Goal: Transaction & Acquisition: Subscribe to service/newsletter

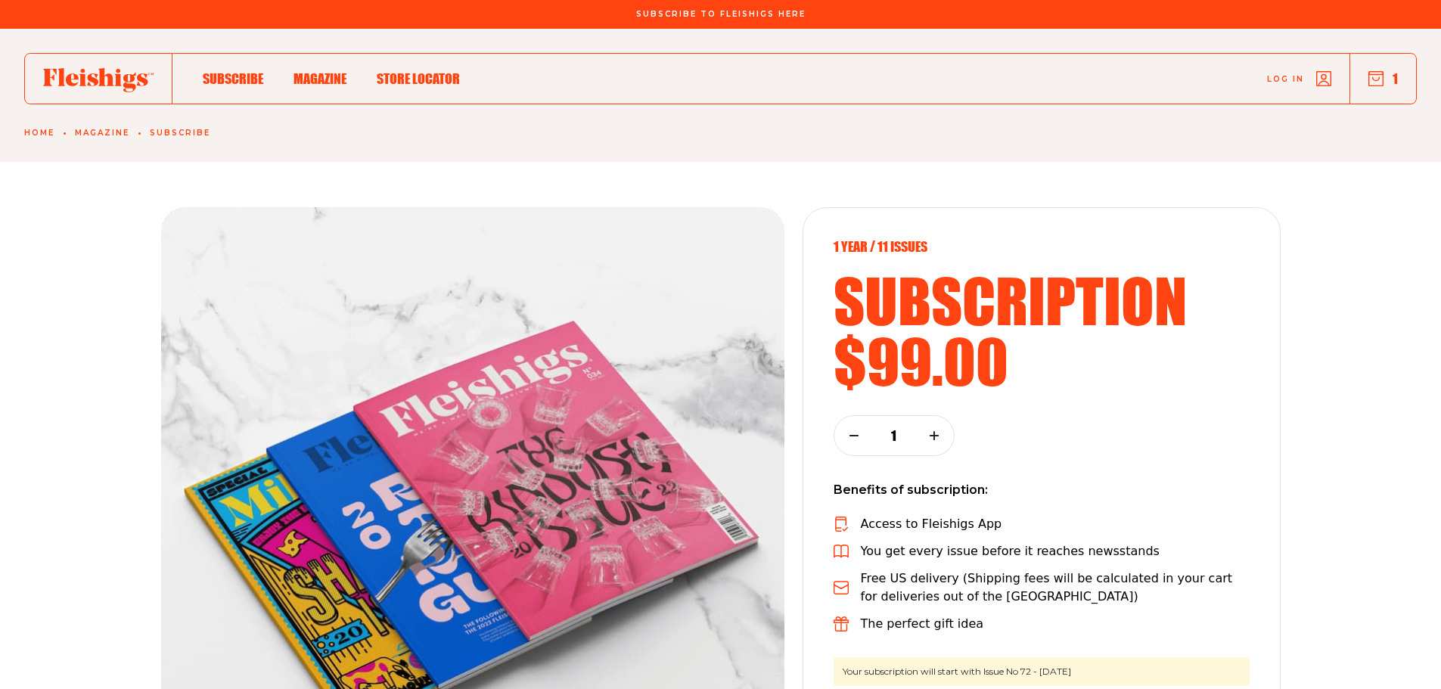
click at [1380, 79] on icon "button" at bounding box center [1376, 78] width 15 height 15
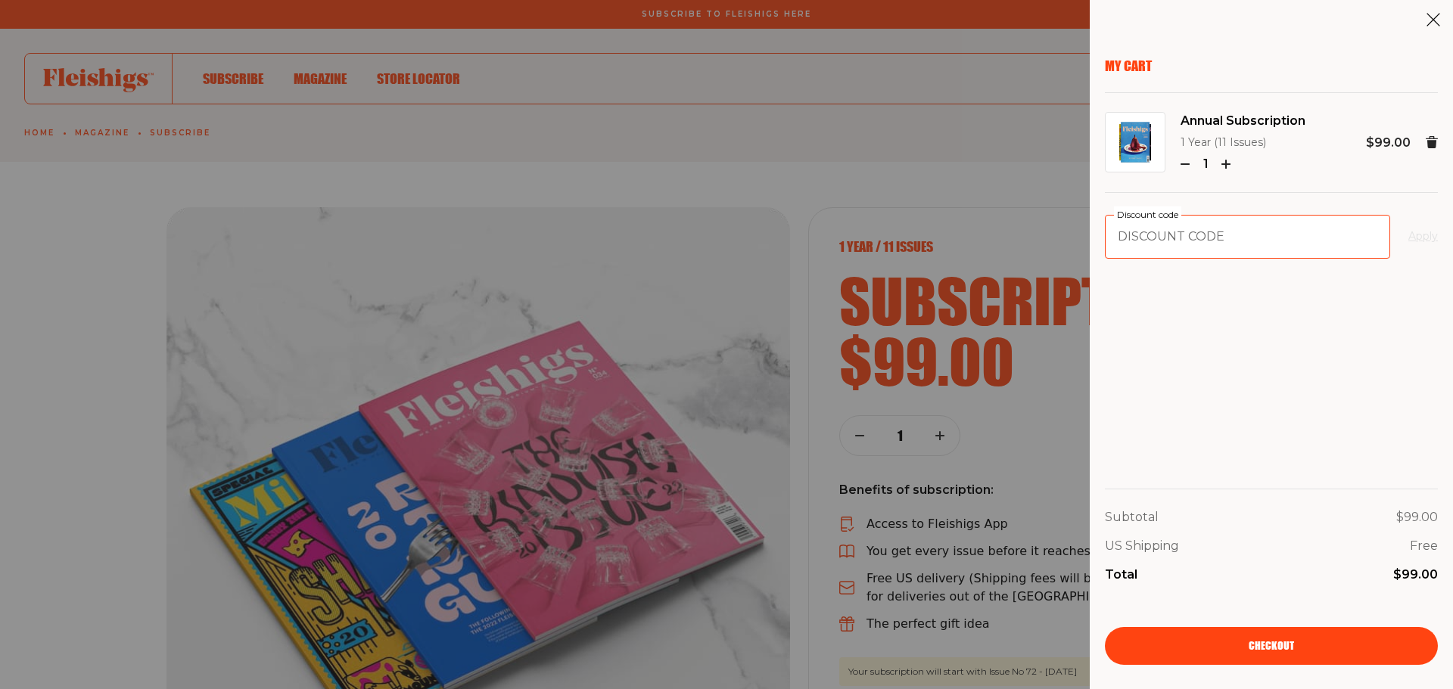
click at [1167, 241] on input "Discount code" at bounding box center [1247, 237] width 285 height 44
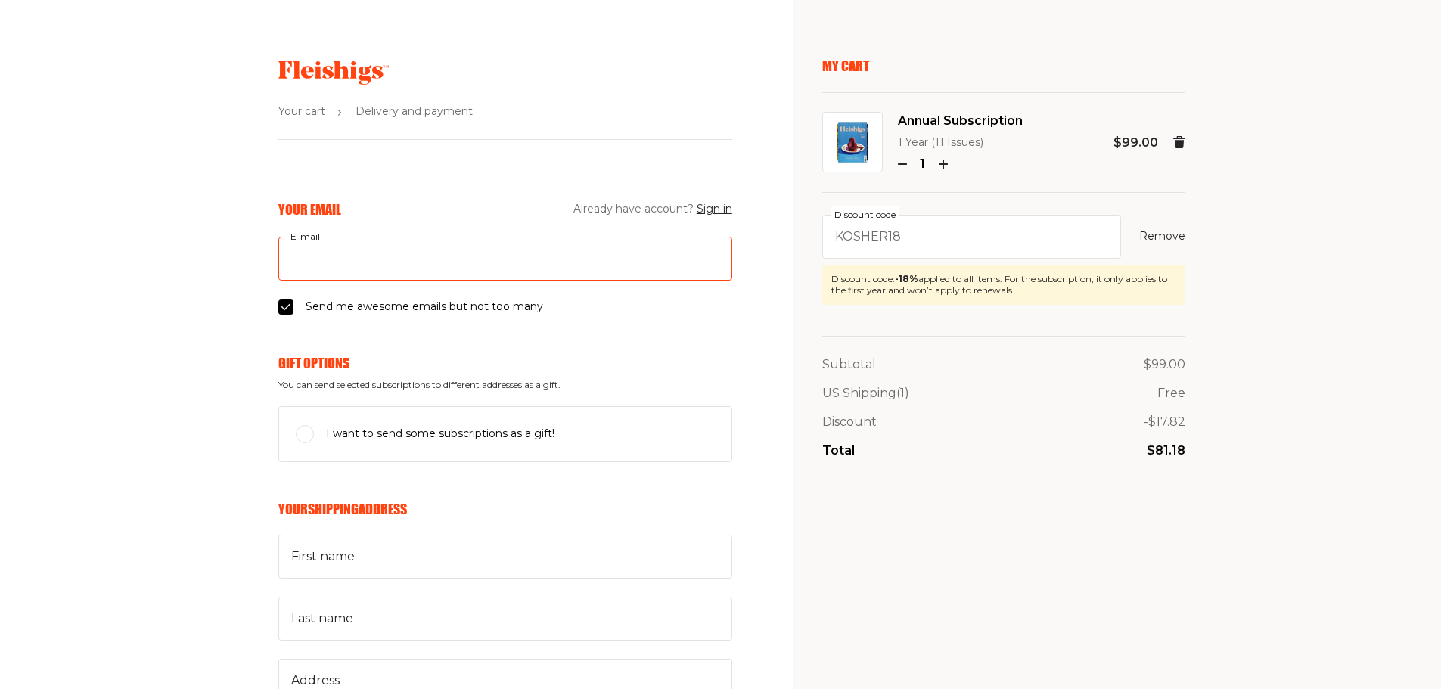
click at [372, 269] on input "E-mail" at bounding box center [505, 259] width 454 height 44
type input "silber_family@yahoo.com"
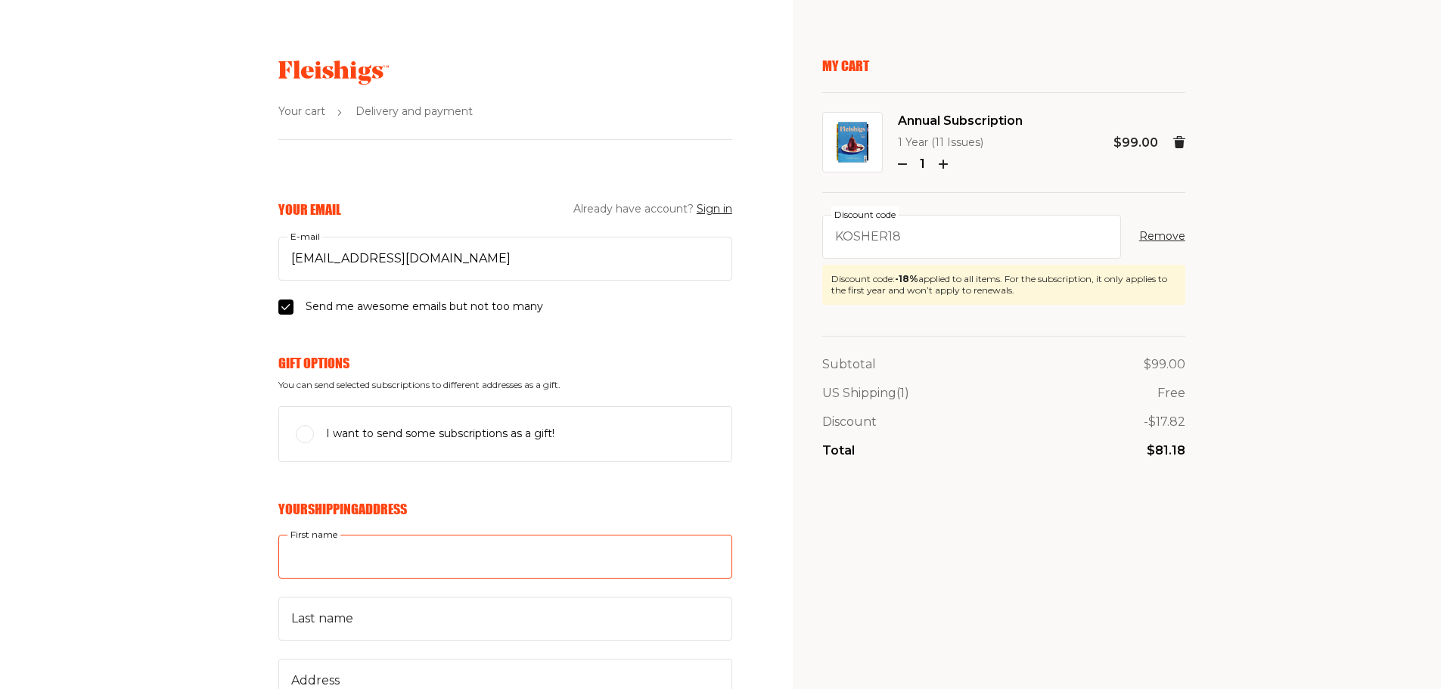
type input "Randi"
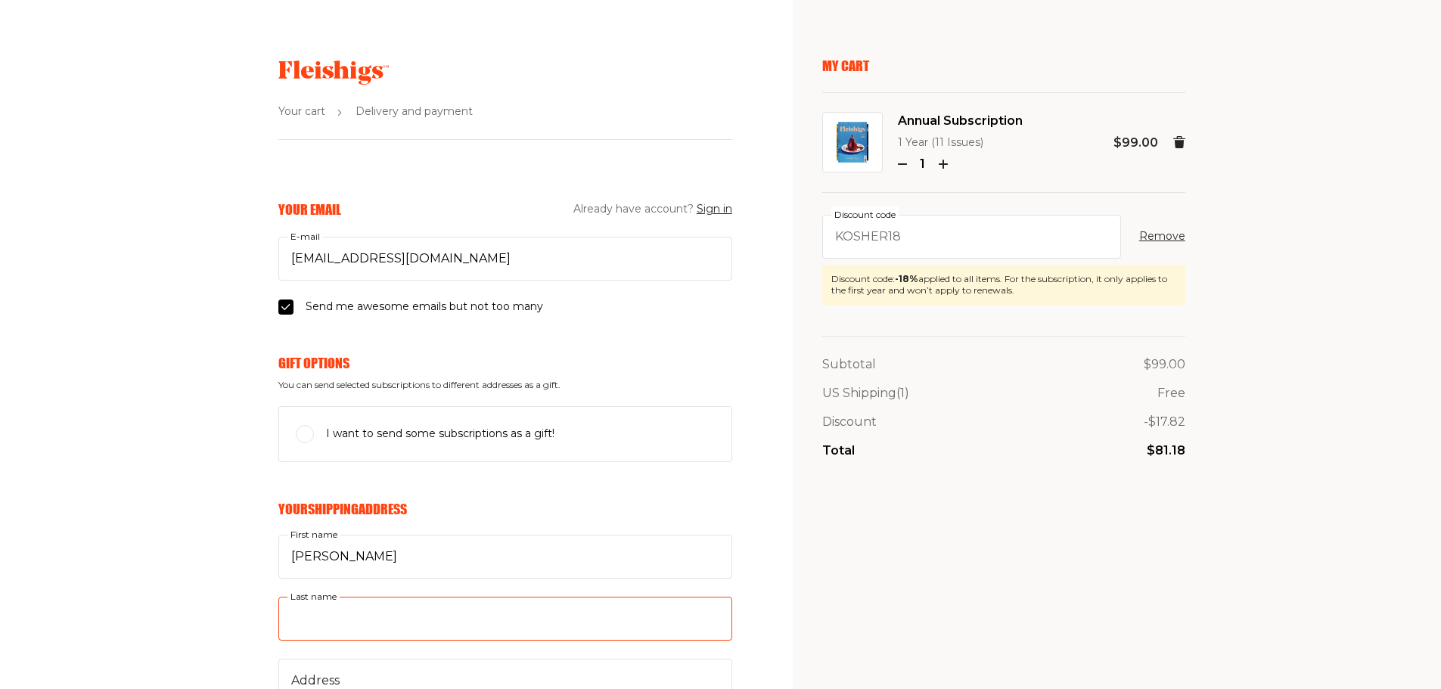
type input "Silber"
type input "601 Knollwood Dr"
type input "5164865029"
type input "11552"
type input "West Hempstead"
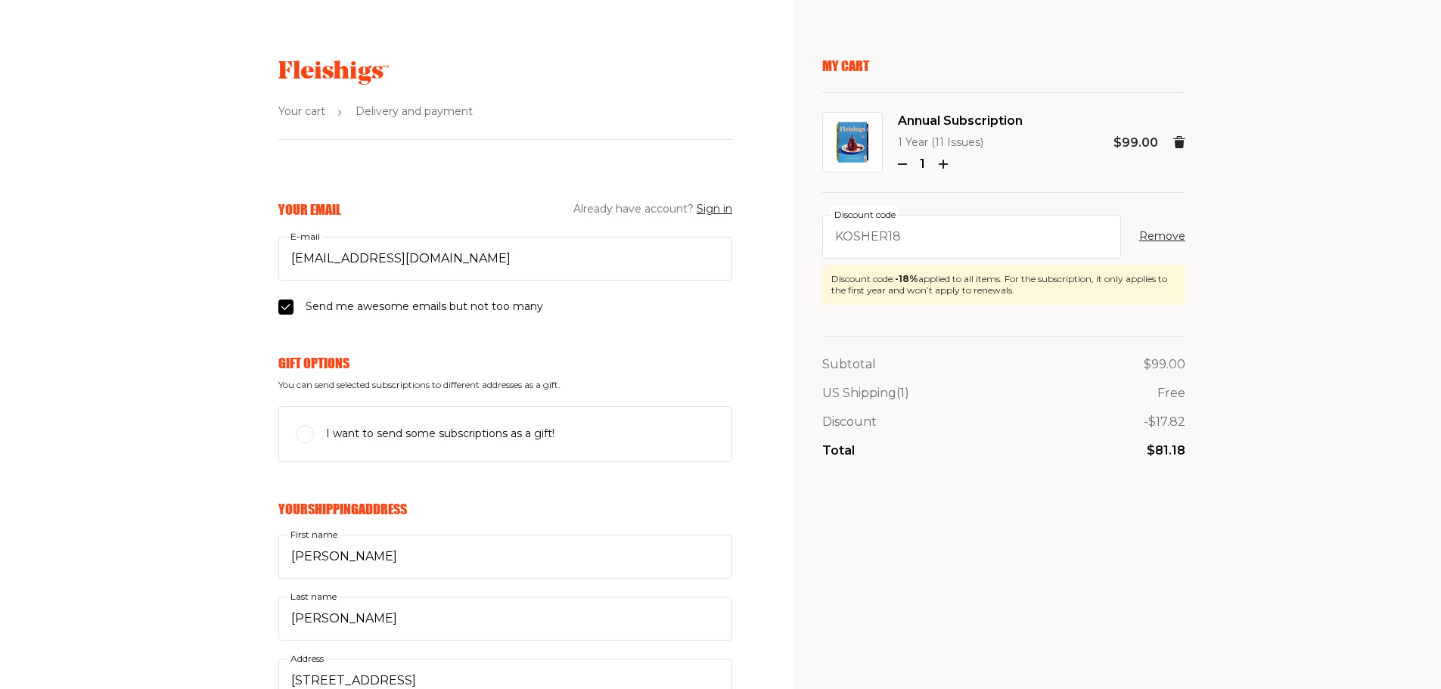
select select "US"
select select "New York"
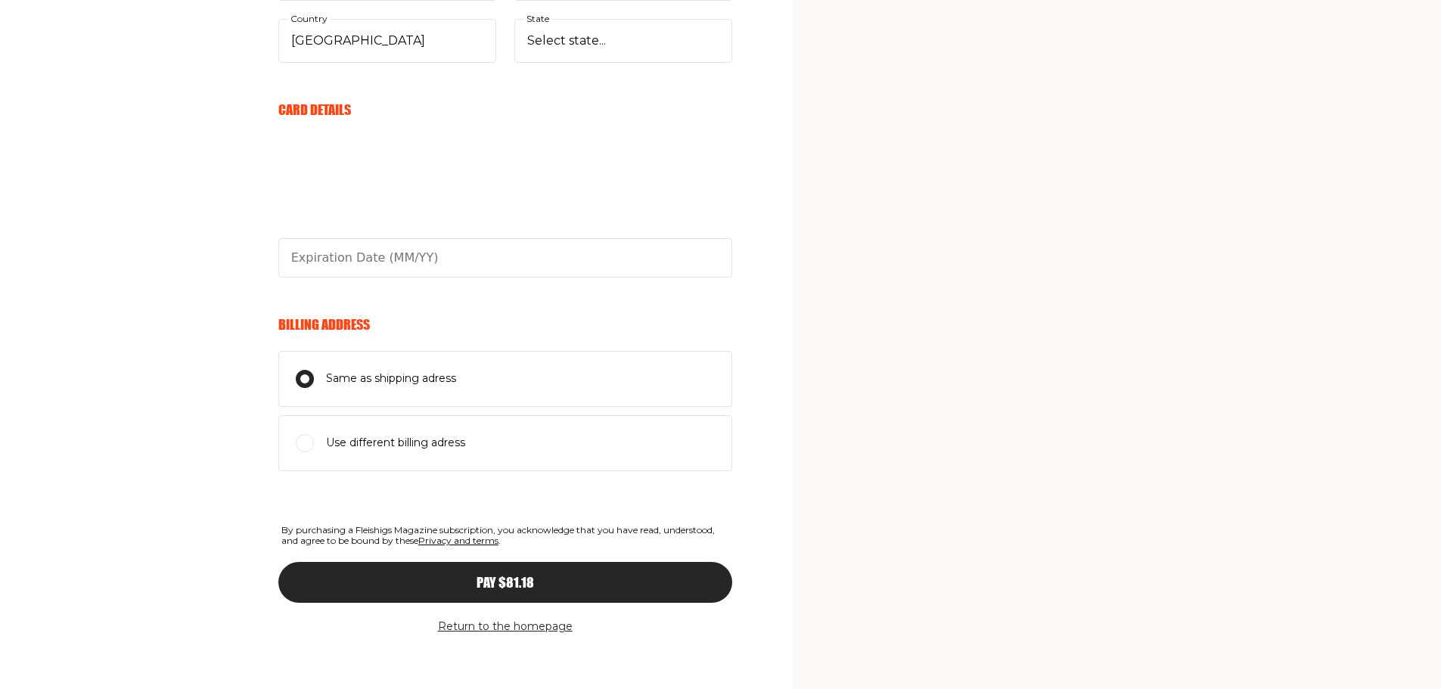
scroll to position [834, 0]
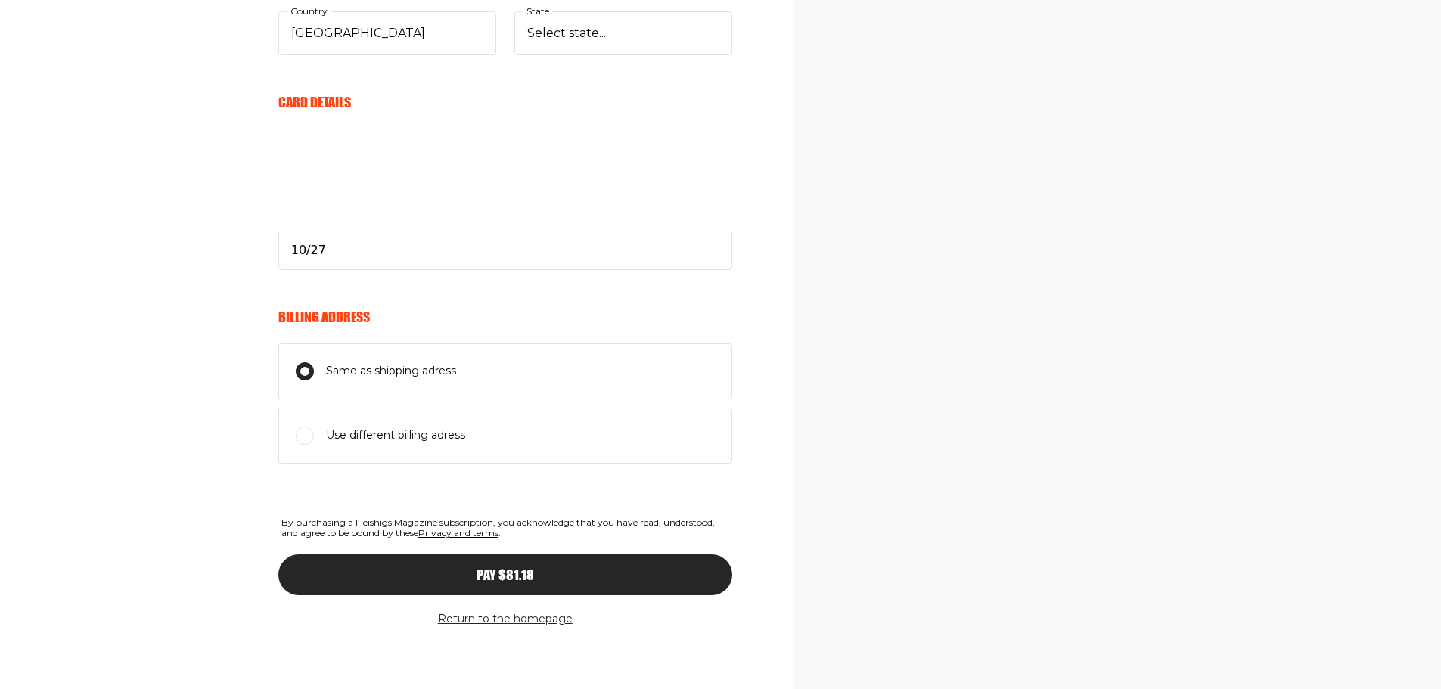
click at [717, 488] on form "Your Email Already have account? Sign in silber_family@yahoo.com E-mail Send me…" at bounding box center [505, 28] width 454 height 1323
click at [518, 584] on button "Pay $81.18" at bounding box center [505, 575] width 454 height 41
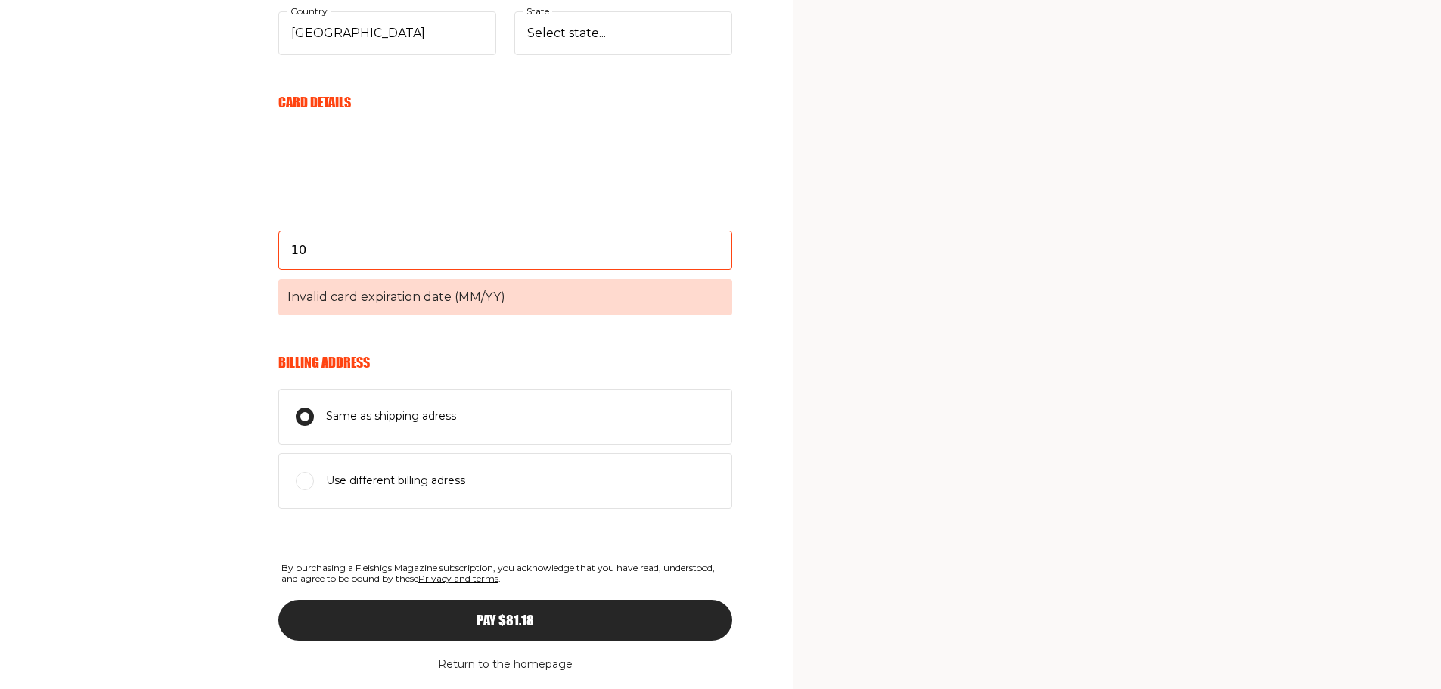
type input "1"
type input "10/27"
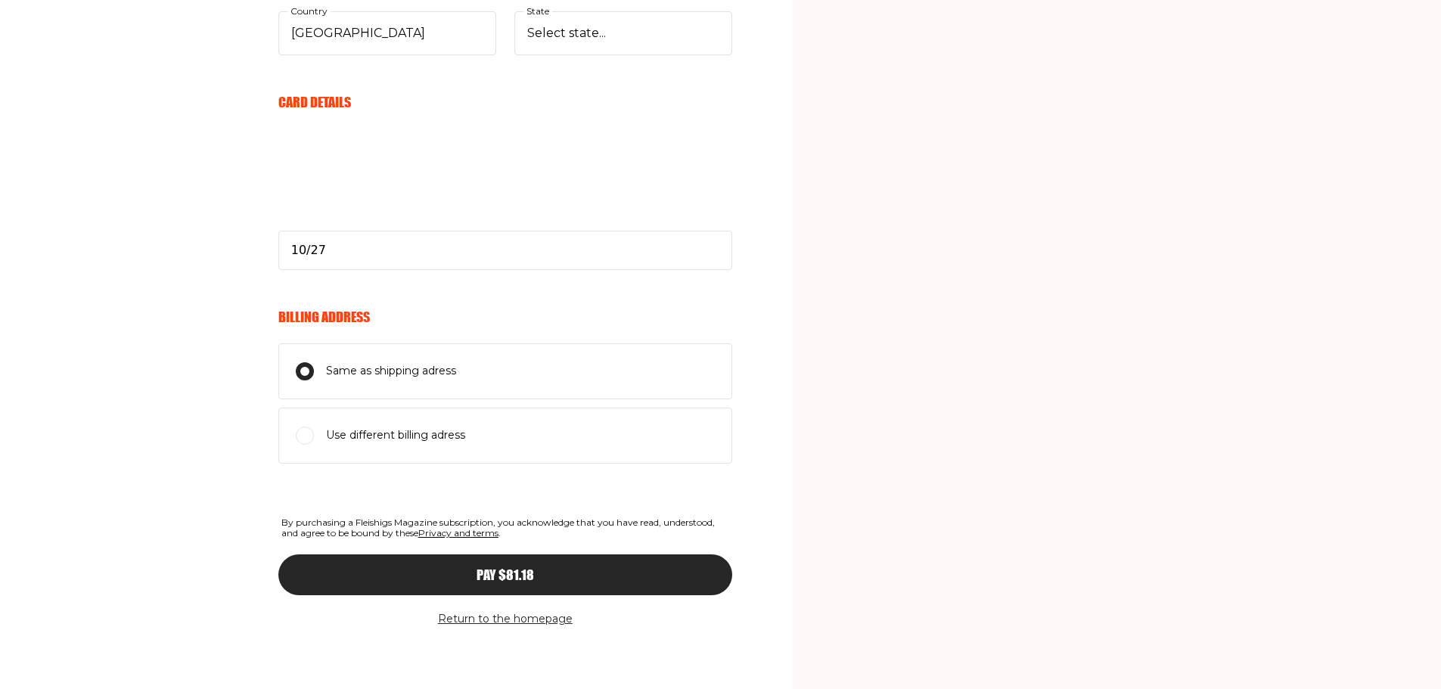
click at [503, 582] on button "Pay $81.18" at bounding box center [505, 575] width 454 height 41
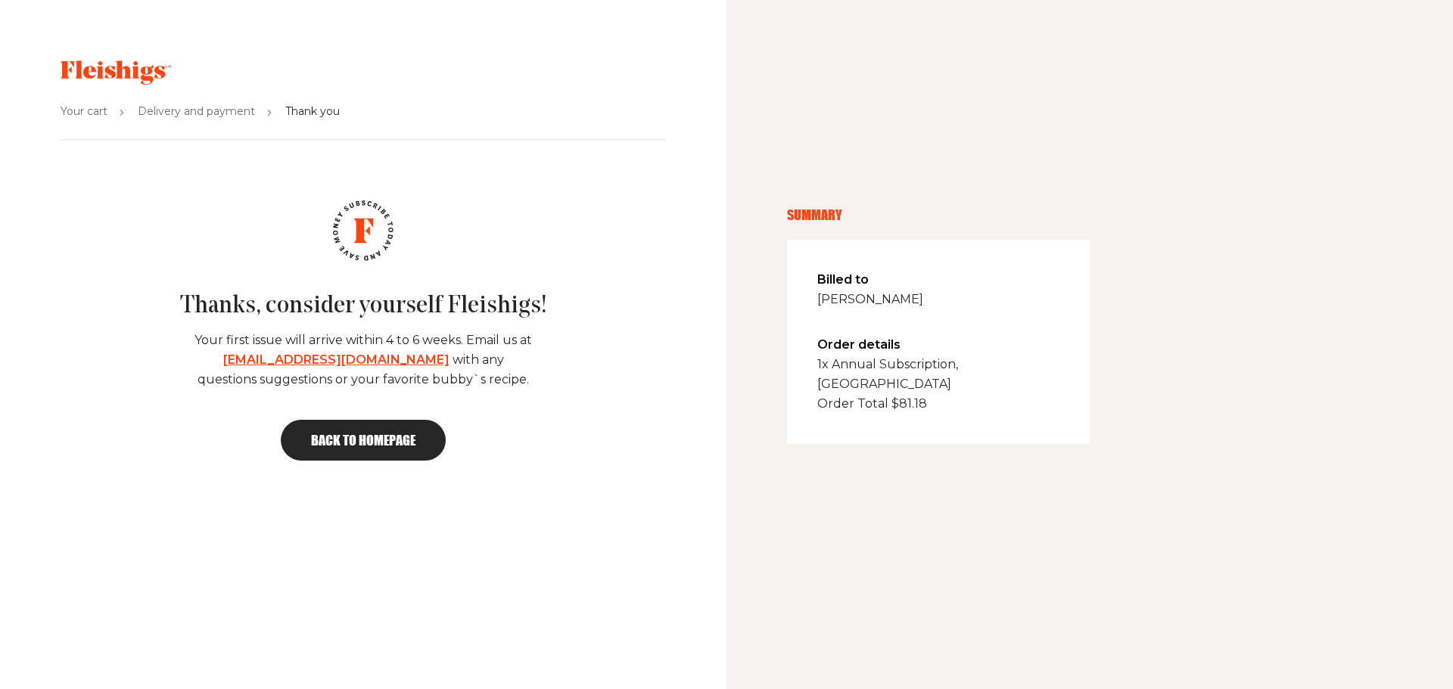
click at [390, 439] on span "Back to homepage" at bounding box center [363, 441] width 104 height 14
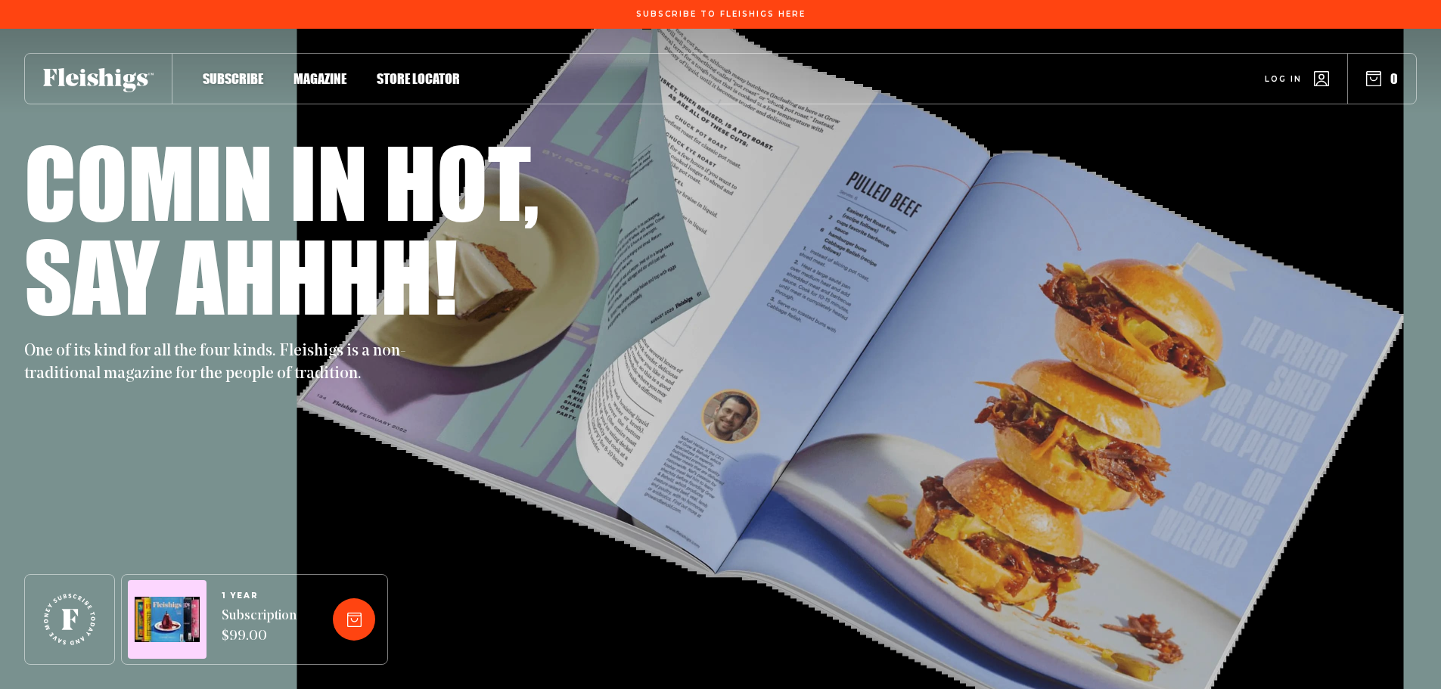
click at [323, 71] on span "Magazine" at bounding box center [320, 62] width 53 height 17
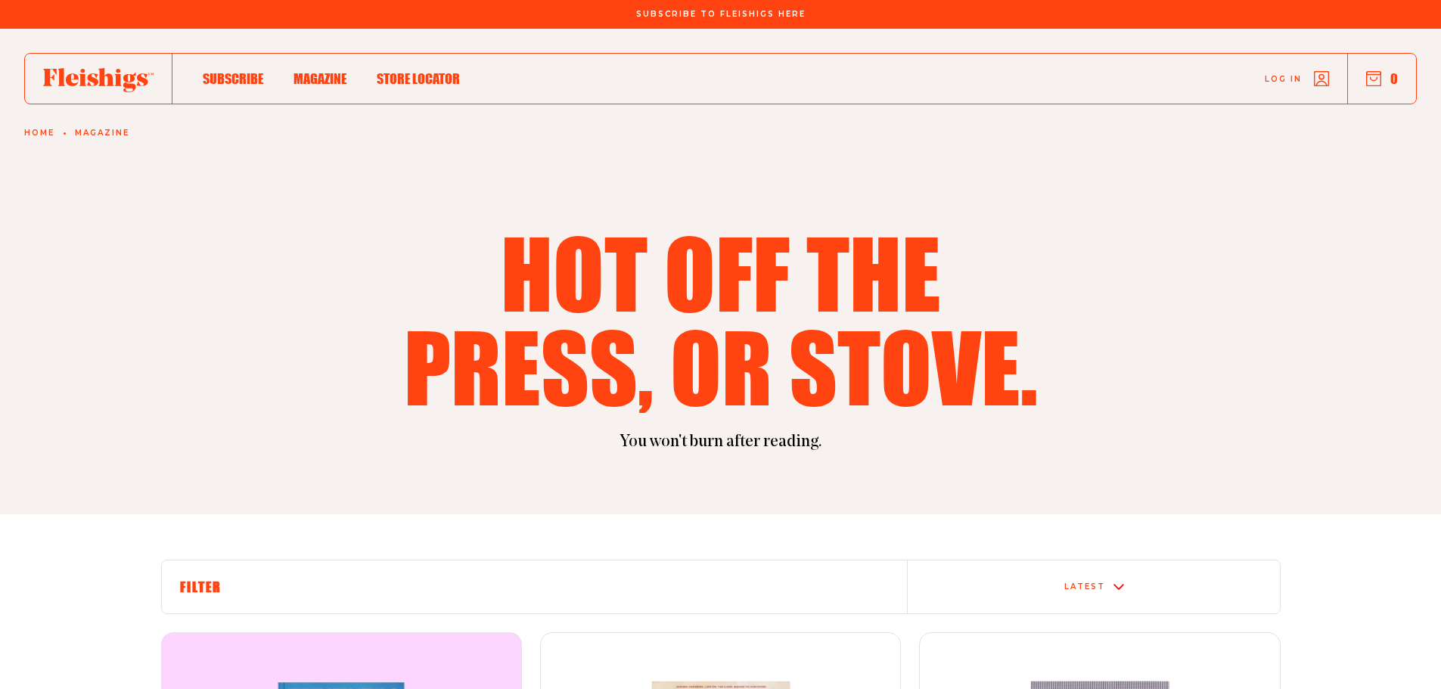
click at [1281, 73] on span "Log in" at bounding box center [1283, 67] width 37 height 11
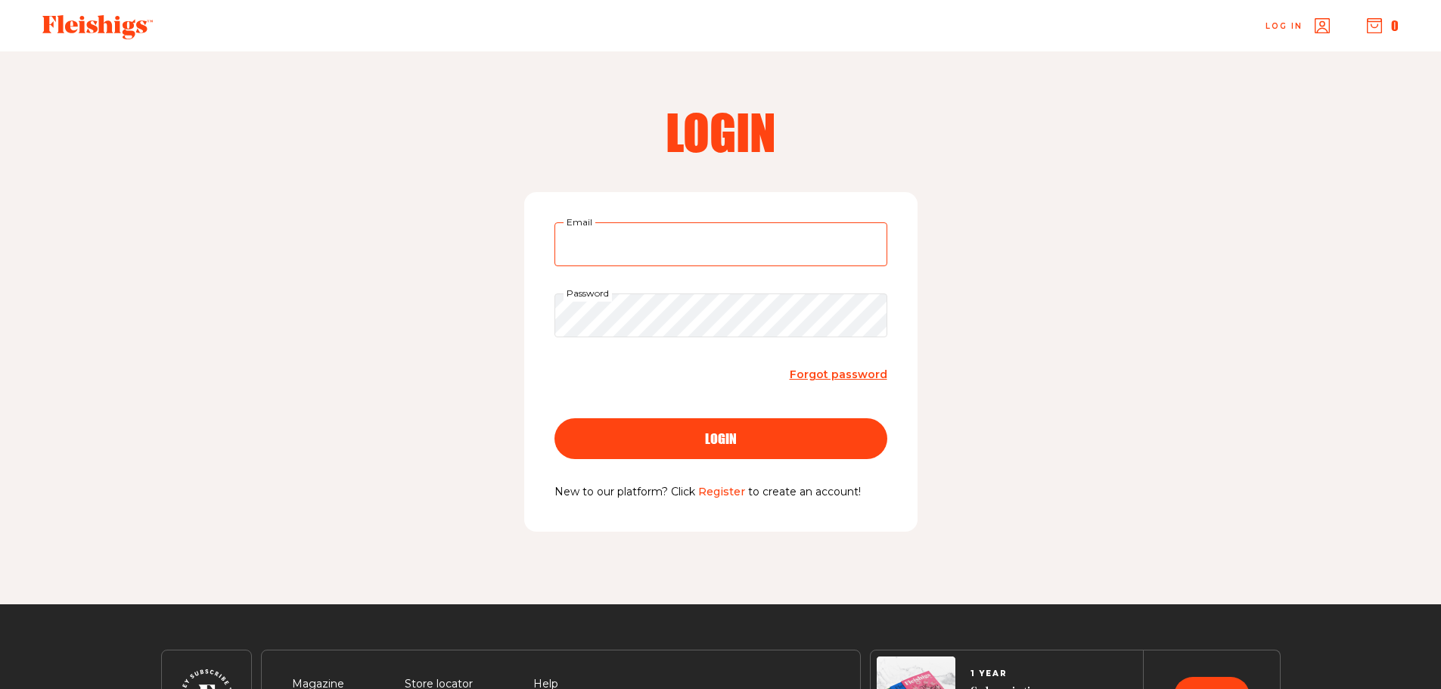
click at [673, 249] on input "Email" at bounding box center [721, 244] width 333 height 44
type input "[EMAIL_ADDRESS][DOMAIN_NAME]"
click at [754, 437] on div "login" at bounding box center [721, 439] width 272 height 14
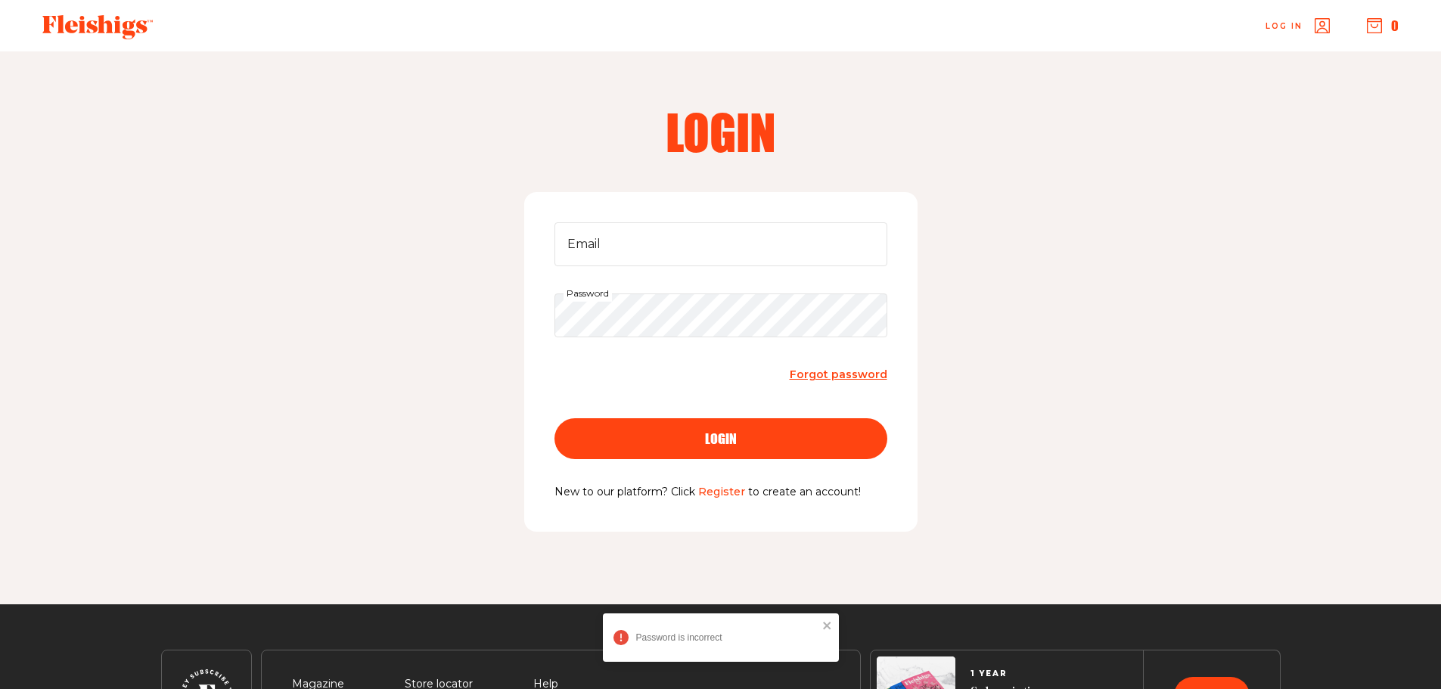
click at [730, 491] on link "Register" at bounding box center [721, 492] width 47 height 14
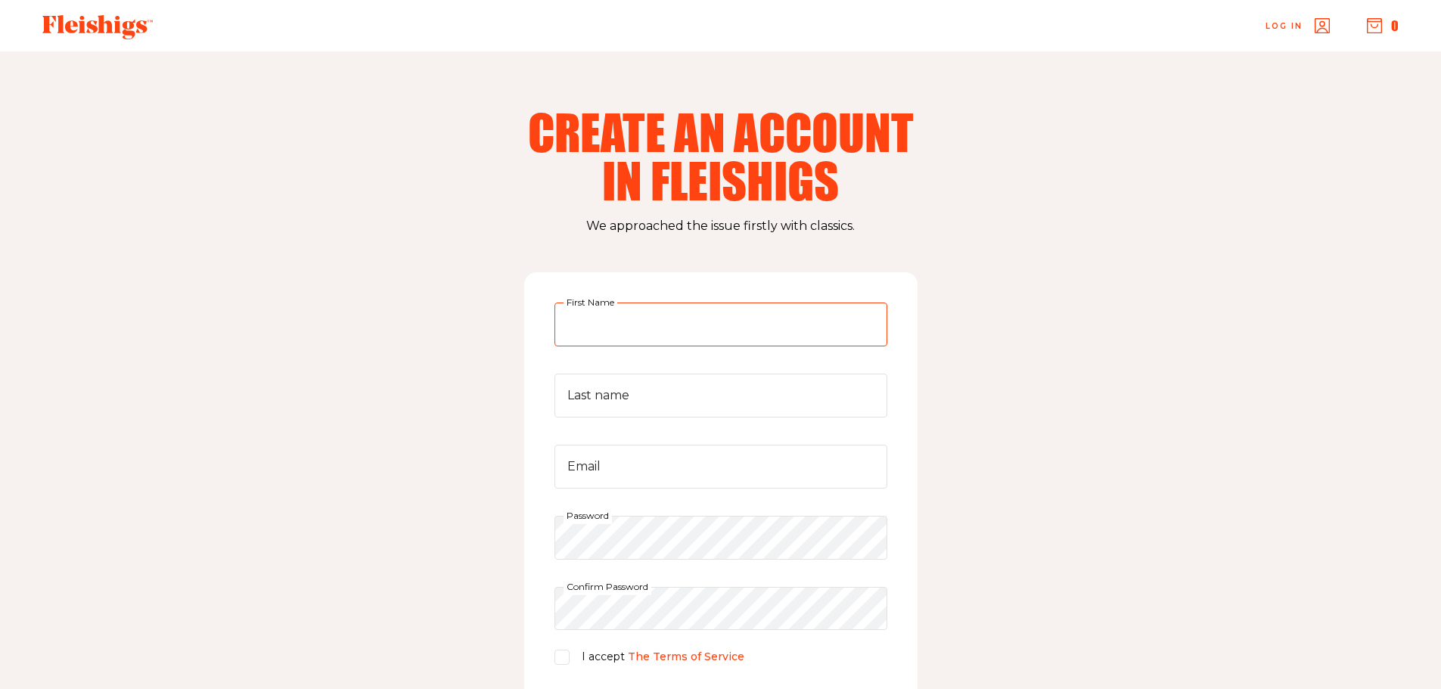
click at [635, 323] on input "First Name" at bounding box center [721, 325] width 333 height 44
type input "[PERSON_NAME]"
type input "Silber"
type input "[EMAIL_ADDRESS][DOMAIN_NAME]"
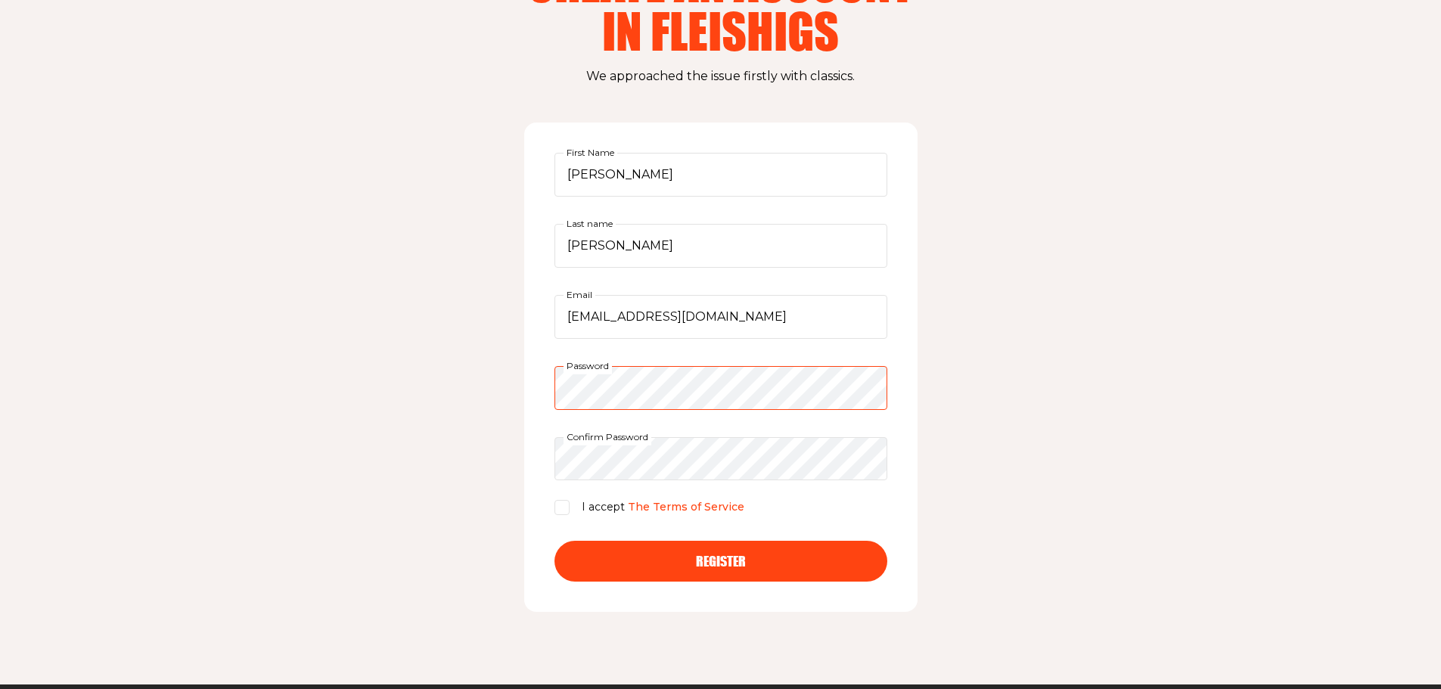
scroll to position [151, 0]
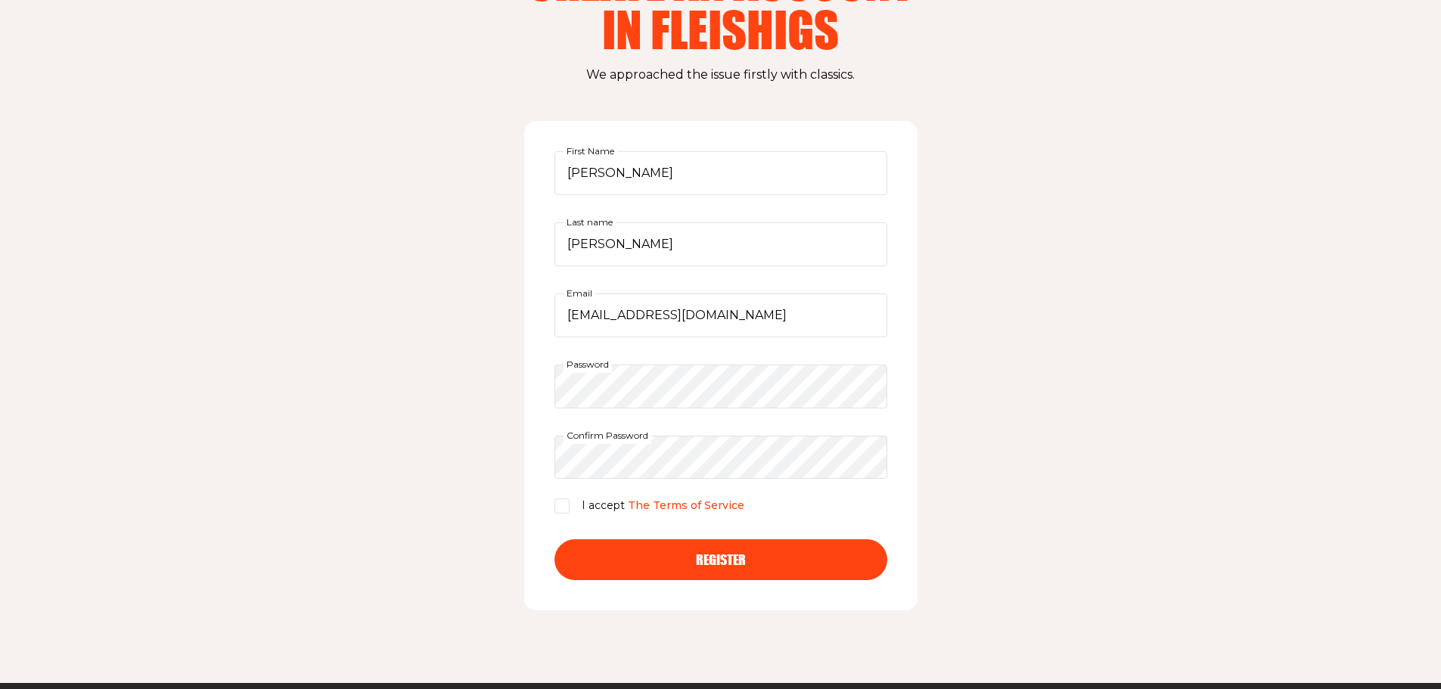
click at [561, 509] on input "I accept The Terms of Service" at bounding box center [562, 506] width 15 height 15
checkbox input "true"
click at [725, 553] on span "Register" at bounding box center [721, 546] width 50 height 14
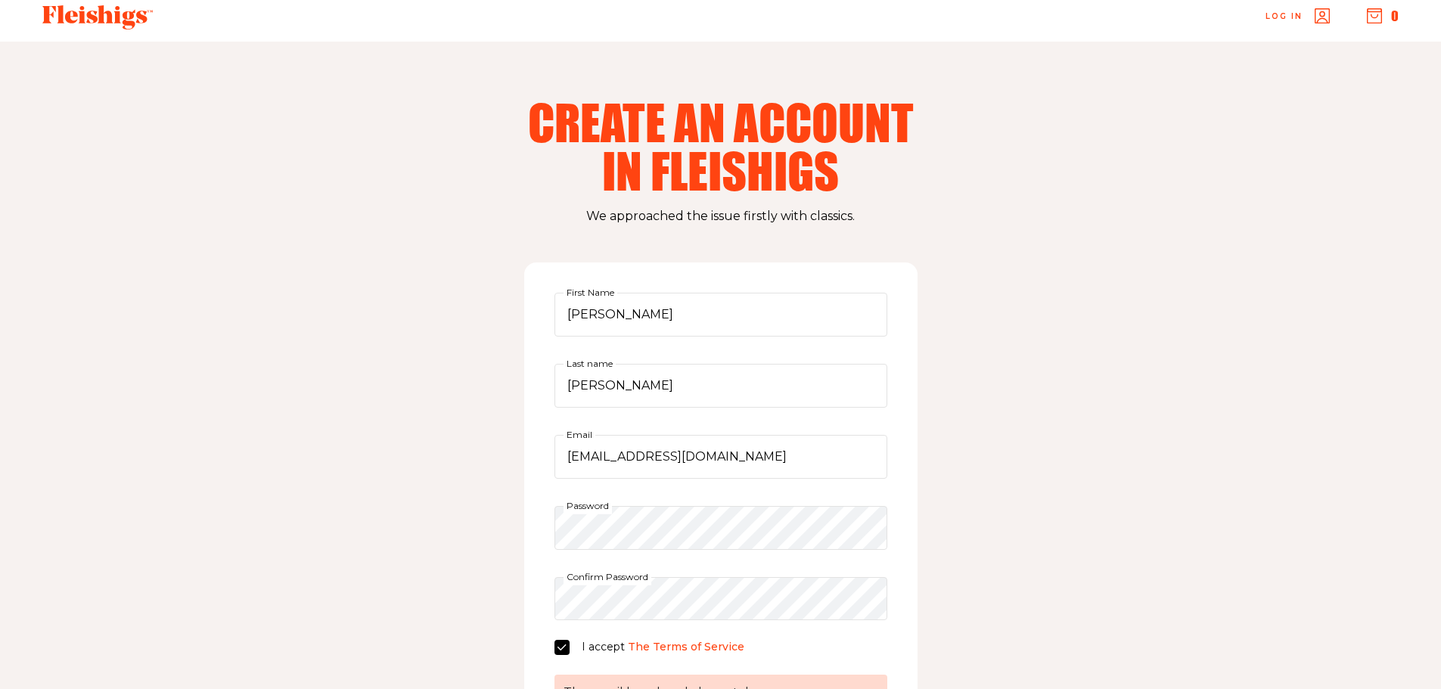
scroll to position [0, 0]
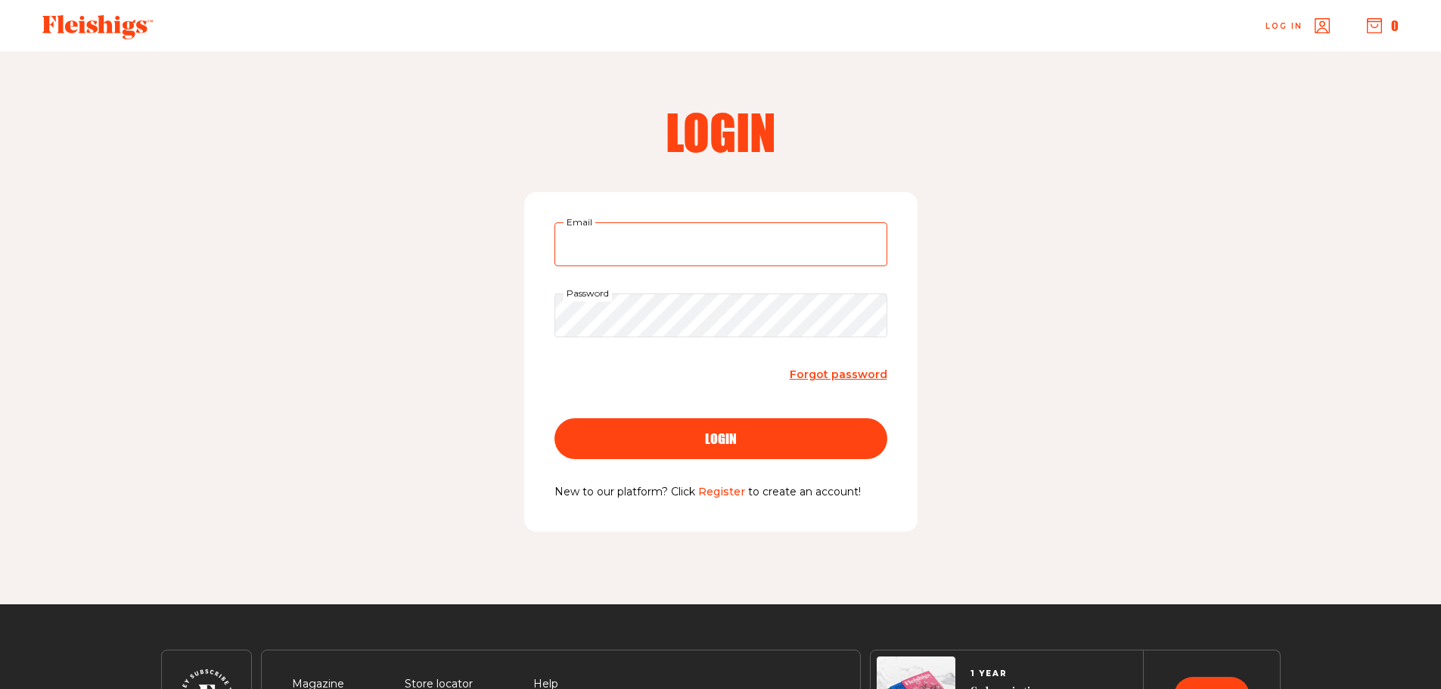
click at [726, 237] on input "Email" at bounding box center [721, 244] width 333 height 44
type input "silber_family@yahoo.com"
click at [837, 371] on span "Forgot password" at bounding box center [839, 375] width 98 height 14
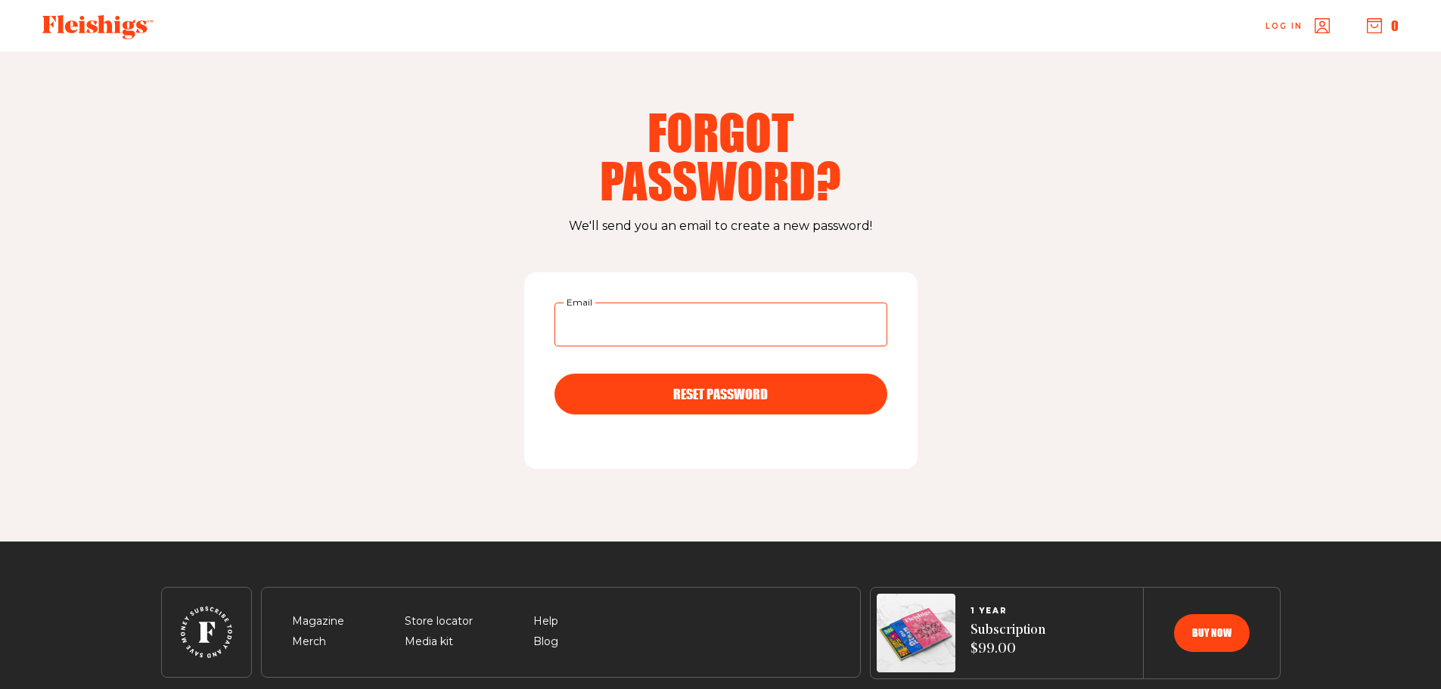
click at [645, 318] on input "Email" at bounding box center [721, 325] width 333 height 44
type input "silber_family@yahoo.com"
click at [745, 401] on button "RESET PASSWORD" at bounding box center [721, 394] width 333 height 41
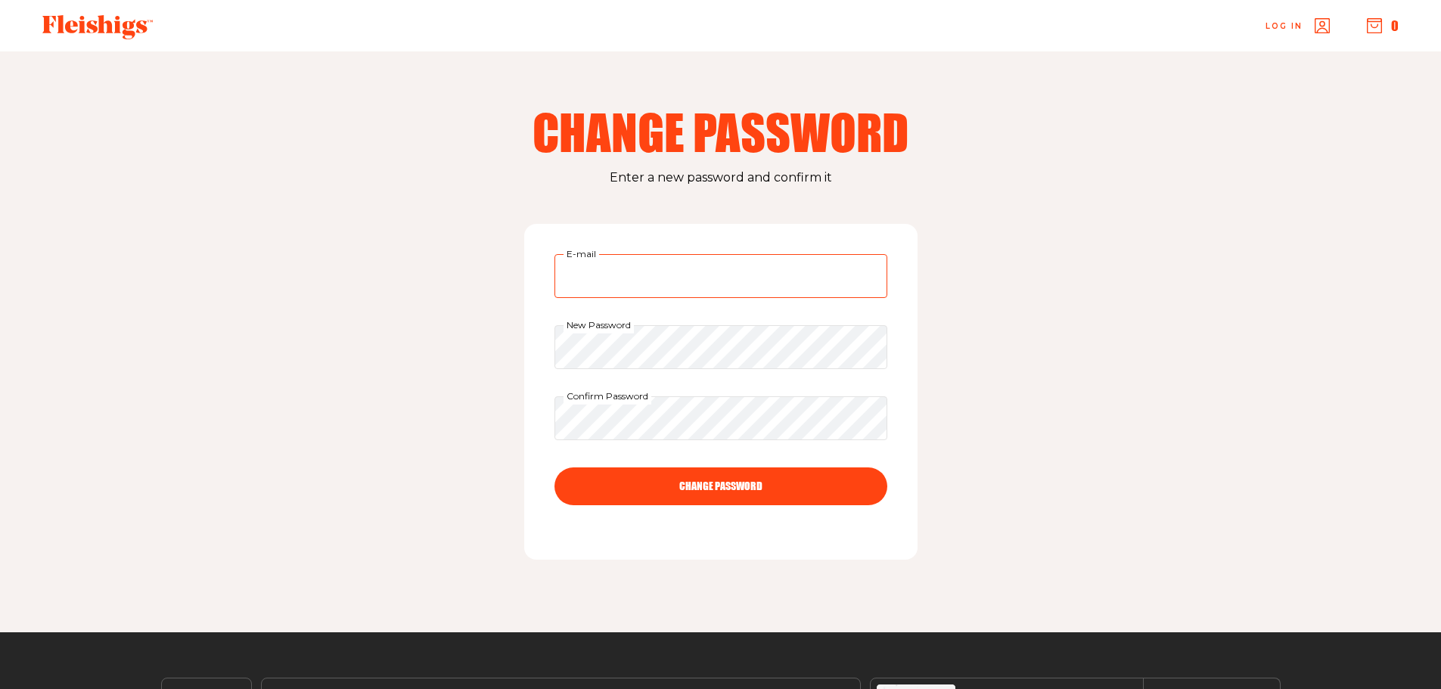
click at [630, 284] on input "E-mail" at bounding box center [721, 276] width 333 height 44
type input "[EMAIL_ADDRESS][DOMAIN_NAME]"
click at [648, 400] on div "Confirm Password" at bounding box center [721, 418] width 333 height 44
click at [725, 485] on button "CHANGE PASSWORD" at bounding box center [721, 487] width 333 height 38
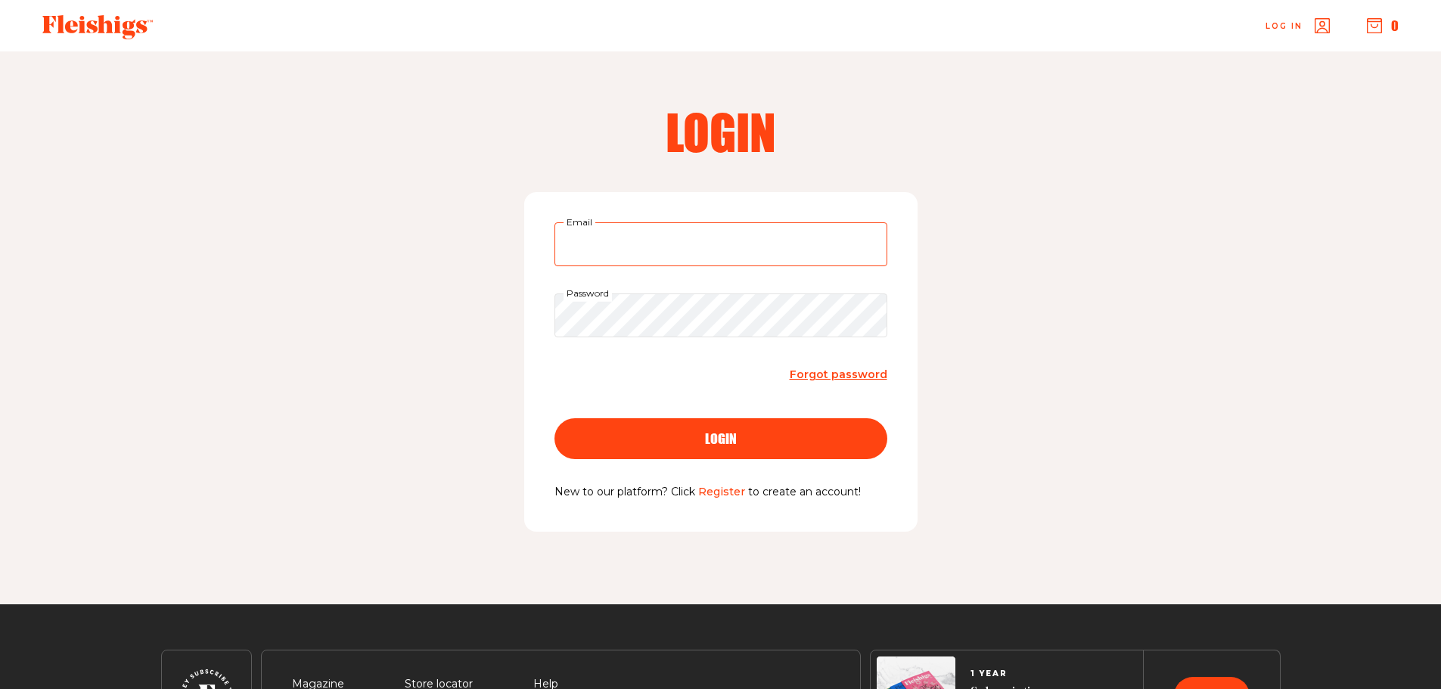
type input "[EMAIL_ADDRESS][DOMAIN_NAME]"
click at [763, 439] on div "login" at bounding box center [721, 439] width 272 height 14
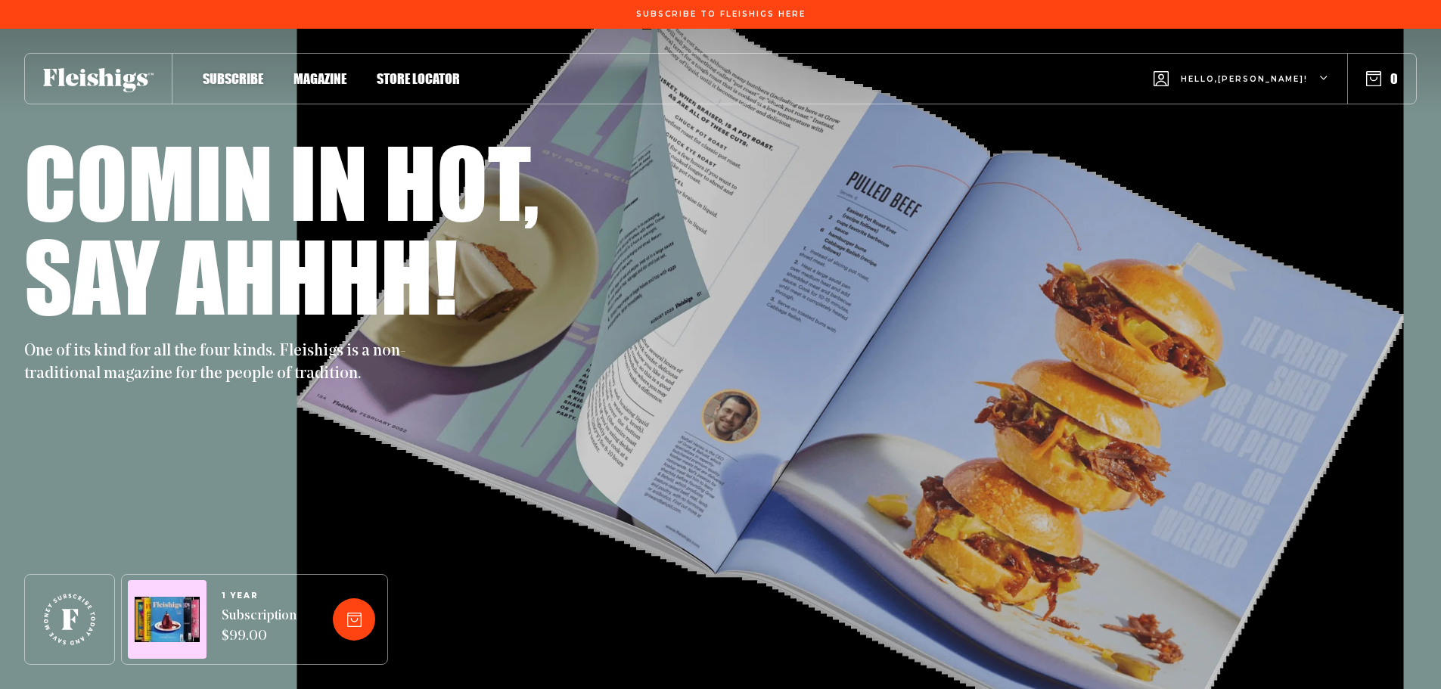
click at [667, 327] on div "One of its kind for all the four kinds. Fleishigs is a non-traditional magazine…" at bounding box center [720, 354] width 1393 height 64
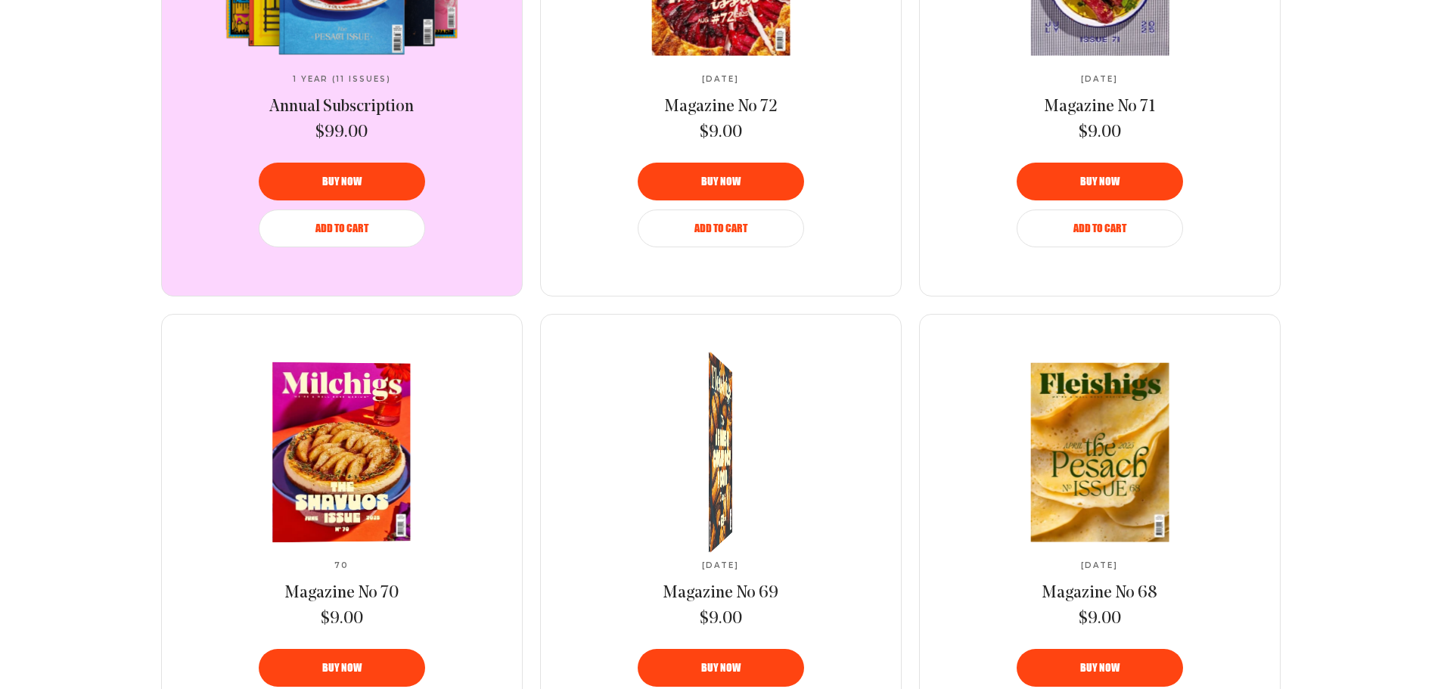
scroll to position [757, 0]
